Goal: Task Accomplishment & Management: Manage account settings

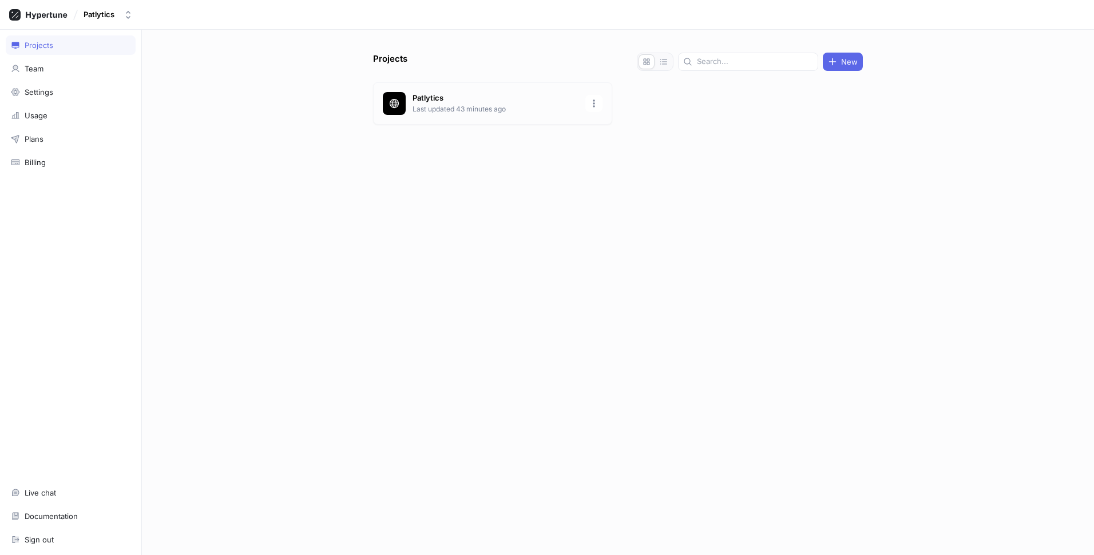
click at [445, 117] on div "Patlytics Last updated 43 minutes ago" at bounding box center [492, 103] width 239 height 42
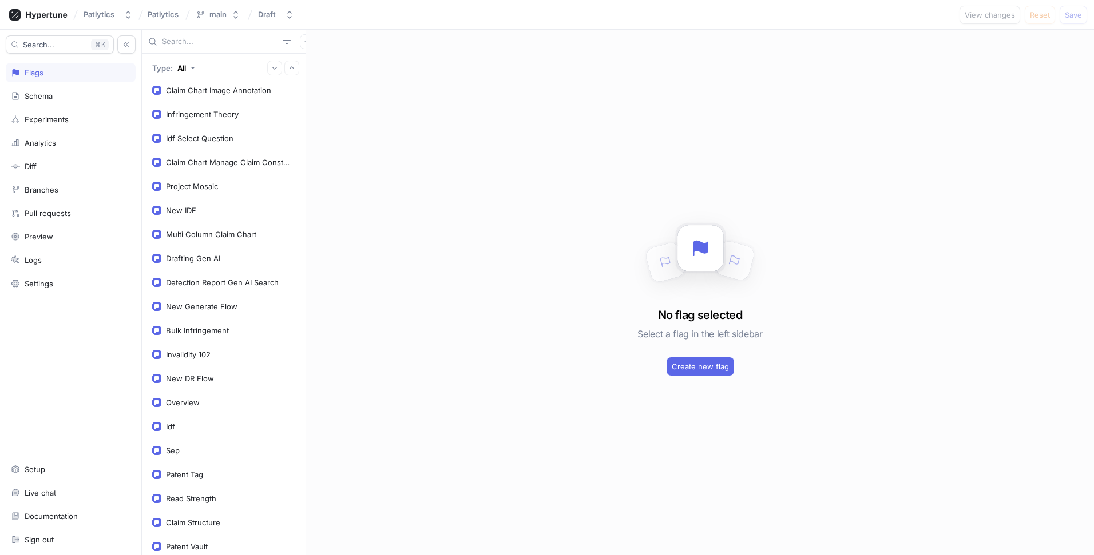
scroll to position [1697, 0]
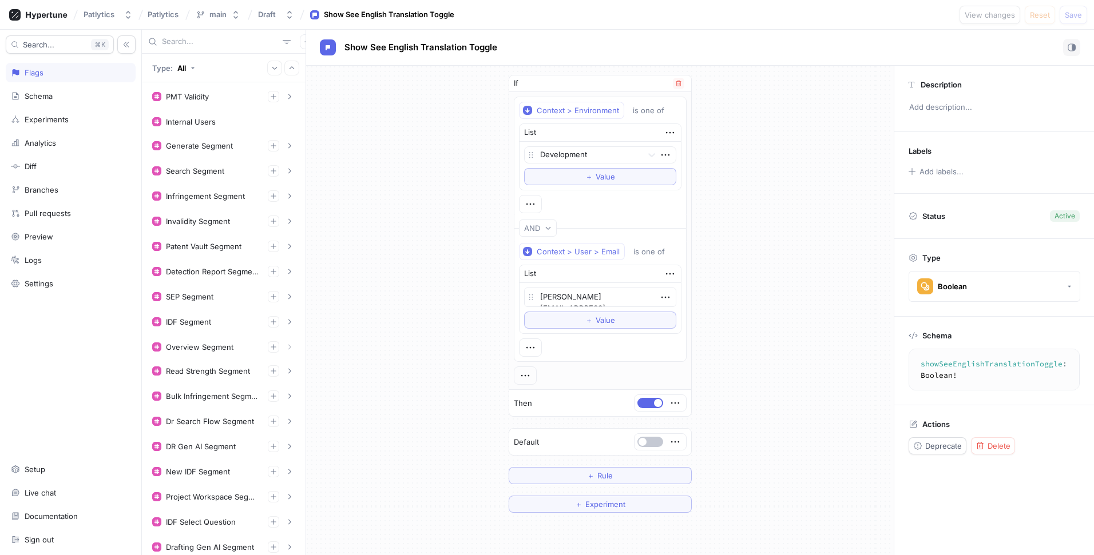
scroll to position [255, 0]
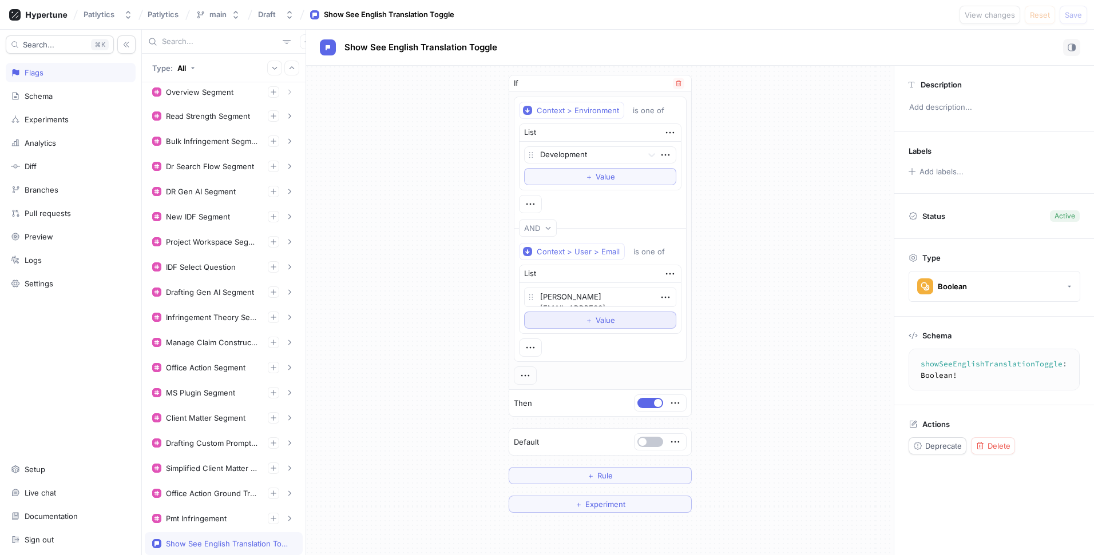
click at [610, 328] on button "＋ Value" at bounding box center [600, 320] width 152 height 17
type textarea "x"
type textarea "s"
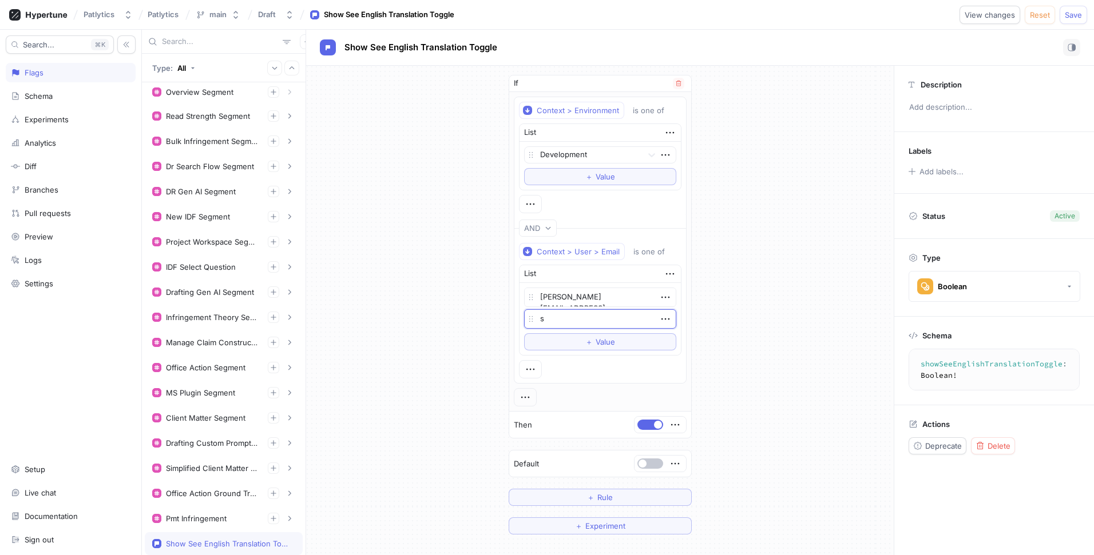
type textarea "x"
type textarea "[PERSON_NAME]"
type textarea "x"
type textarea "[PERSON_NAME]@"
type textarea "x"
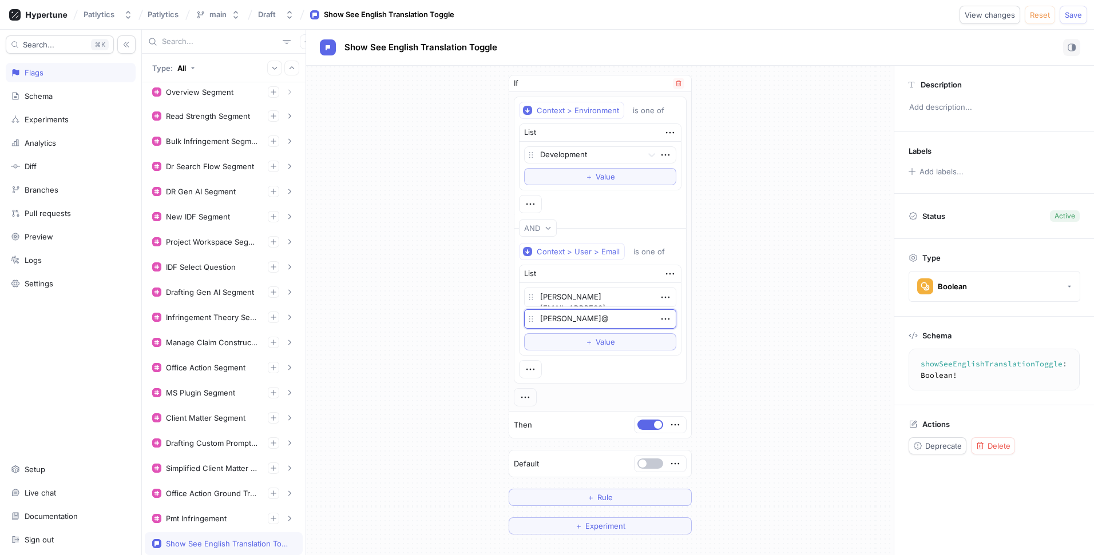
type textarea "[PERSON_NAME]@p"
type textarea "x"
type textarea "[PERSON_NAME]@patl"
type textarea "x"
type textarea "[PERSON_NAME]"
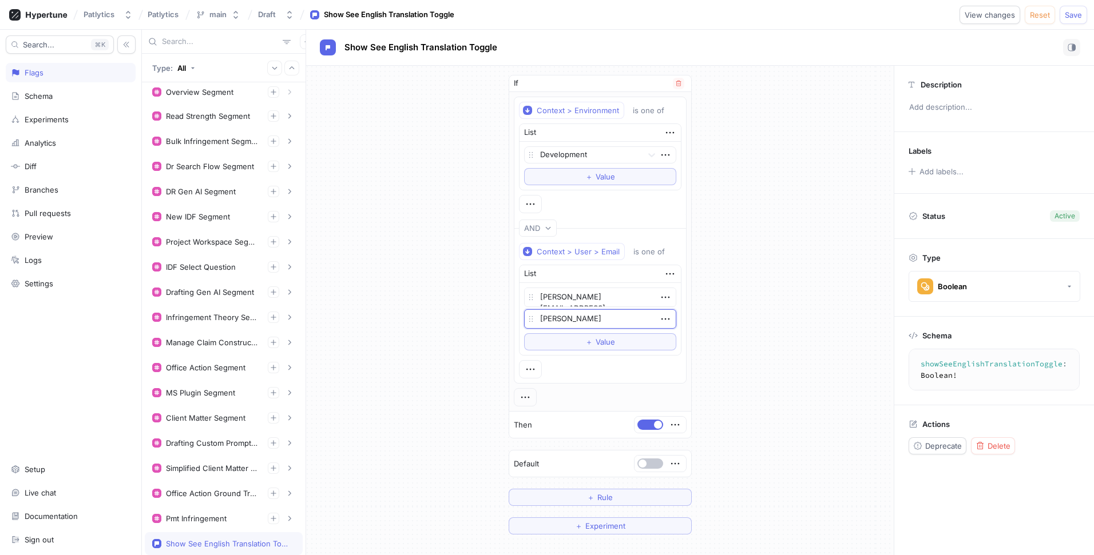
type textarea "x"
type textarea "[PERSON_NAME]"
type textarea "x"
type textarea "[PERSON_NAME]"
type textarea "x"
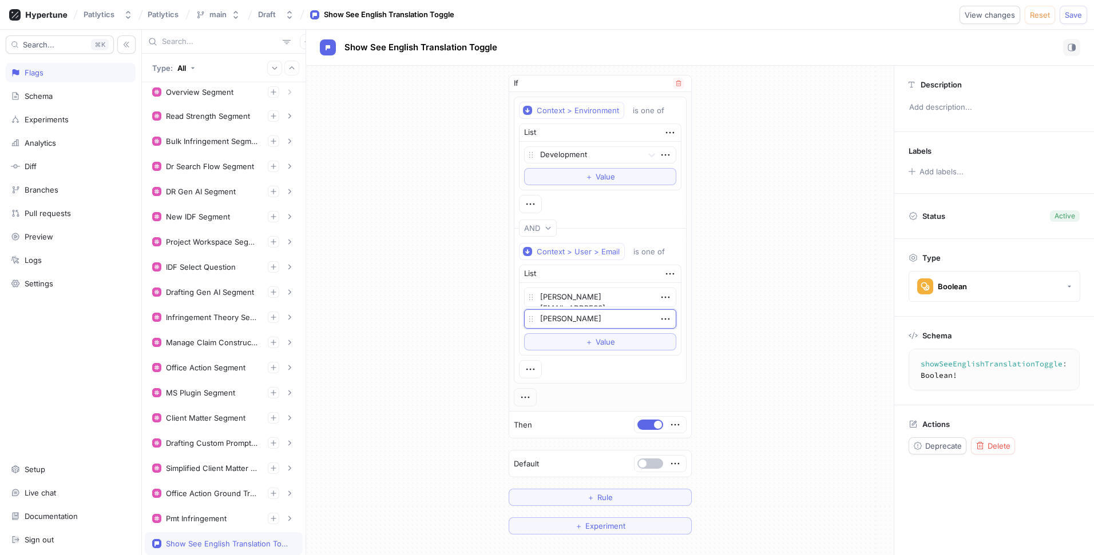
type textarea "[PERSON_NAME]"
type textarea "x"
type textarea "[PERSON_NAME]@patlytics"
type textarea "x"
type textarea "[PERSON_NAME]@patlytics."
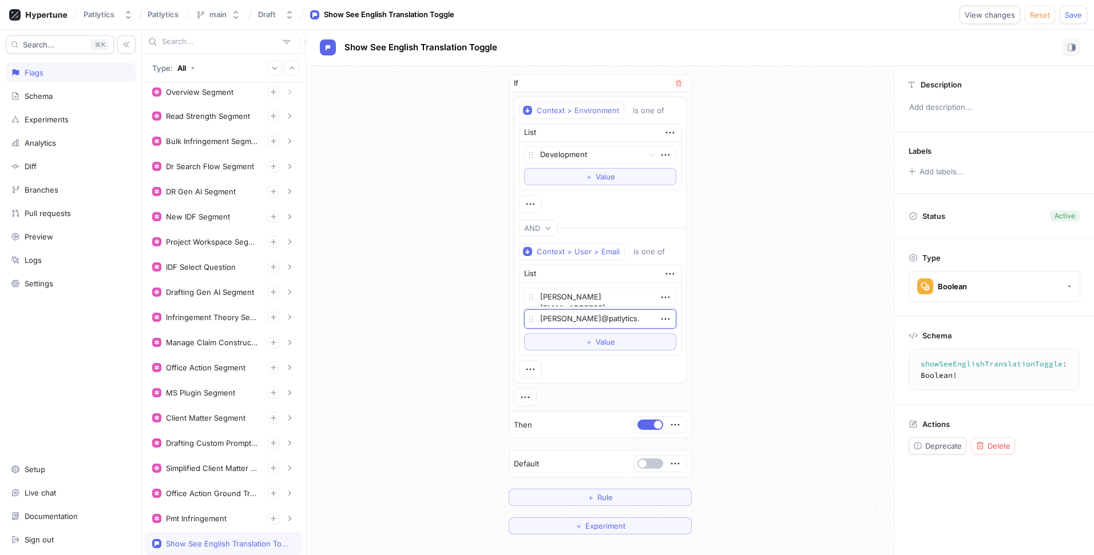
type textarea "x"
type textarea "[PERSON_NAME]@patlytics.c"
type textarea "x"
type textarea "[PERSON_NAME][EMAIL_ADDRESS][DOMAIN_NAME]"
type textarea "x"
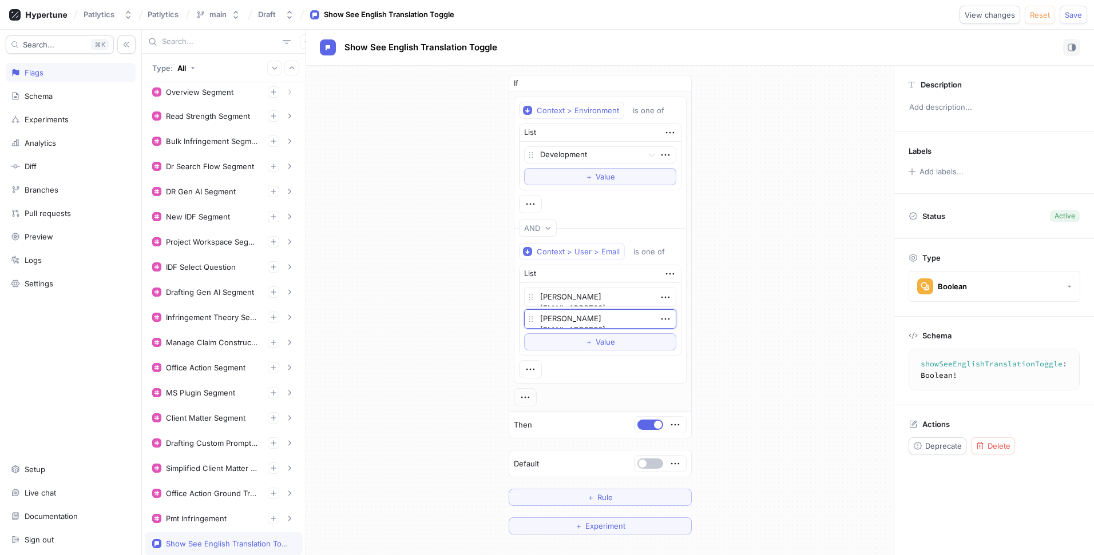
scroll to position [155, 0]
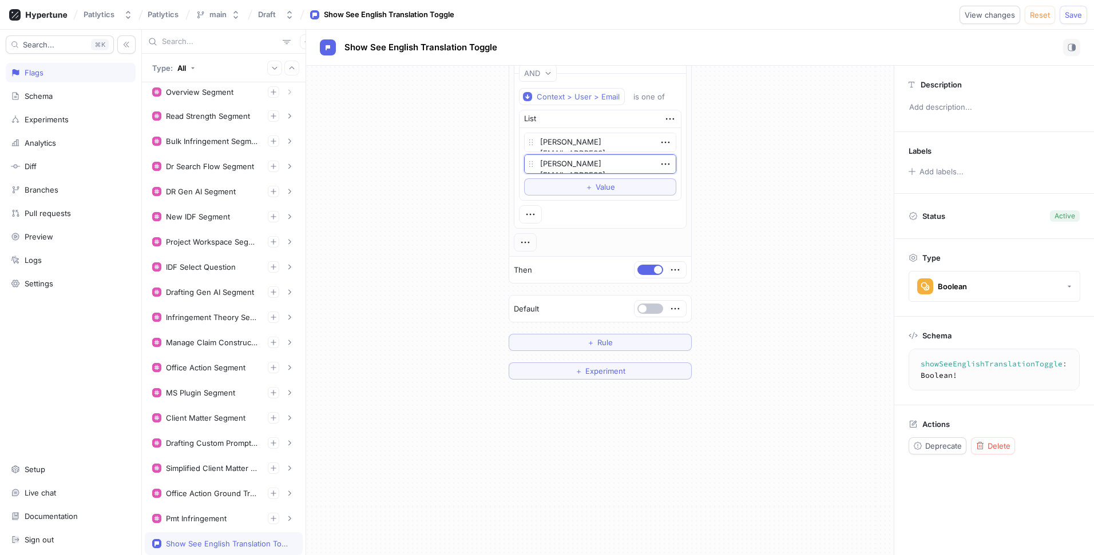
type textarea "[PERSON_NAME][EMAIL_ADDRESS][DOMAIN_NAME]"
click at [1082, 14] on button "Save" at bounding box center [1072, 15] width 27 height 18
click at [784, 117] on div "If Context > Environment is one of List Development To pick up a draggable item…" at bounding box center [600, 150] width 588 height 478
click at [688, 176] on div "Context > Environment is one of List Development To pick up a draggable item, p…" at bounding box center [600, 96] width 182 height 319
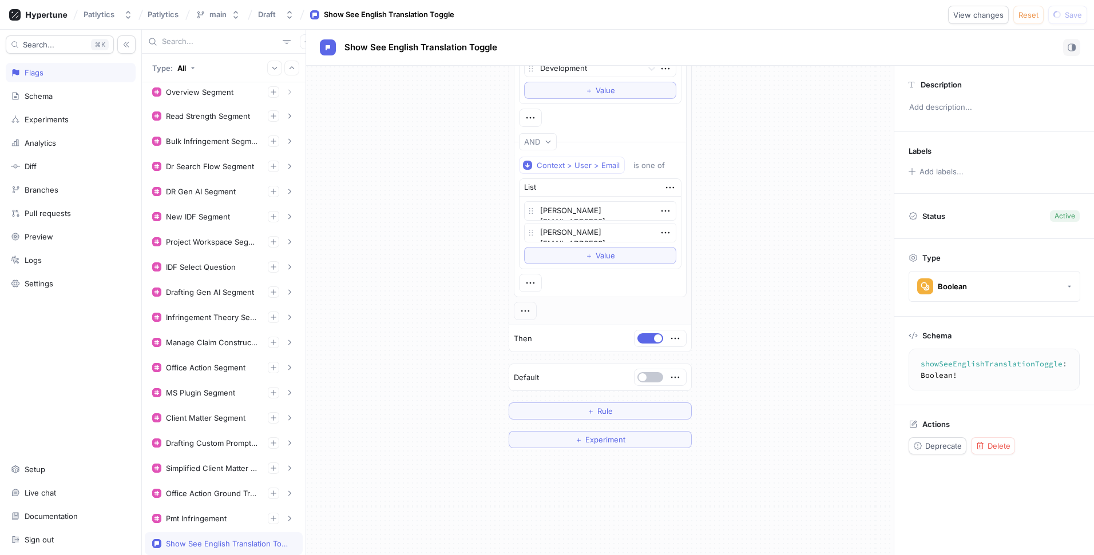
scroll to position [0, 0]
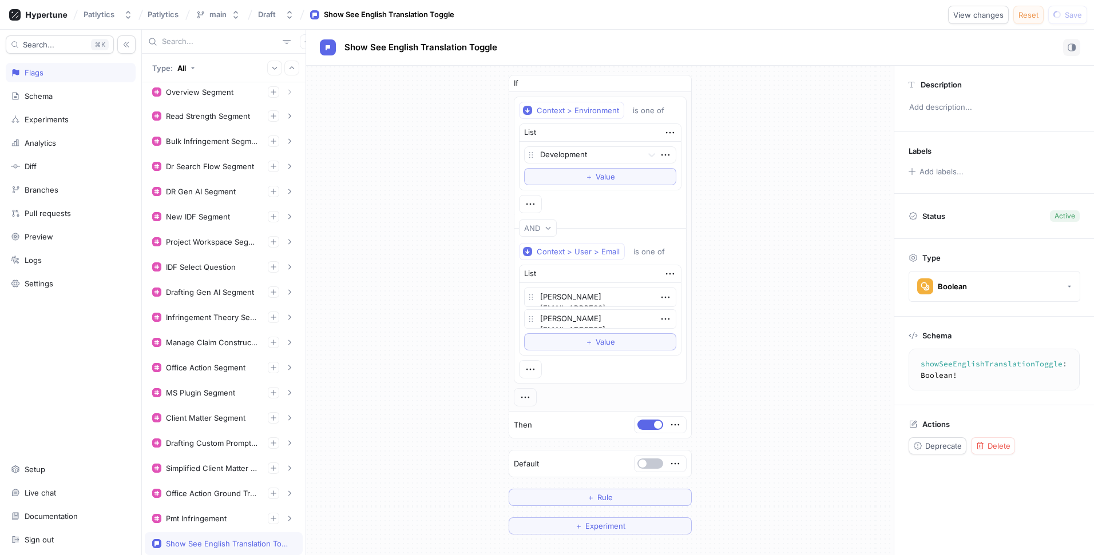
type textarea "x"
